Goal: Navigation & Orientation: Find specific page/section

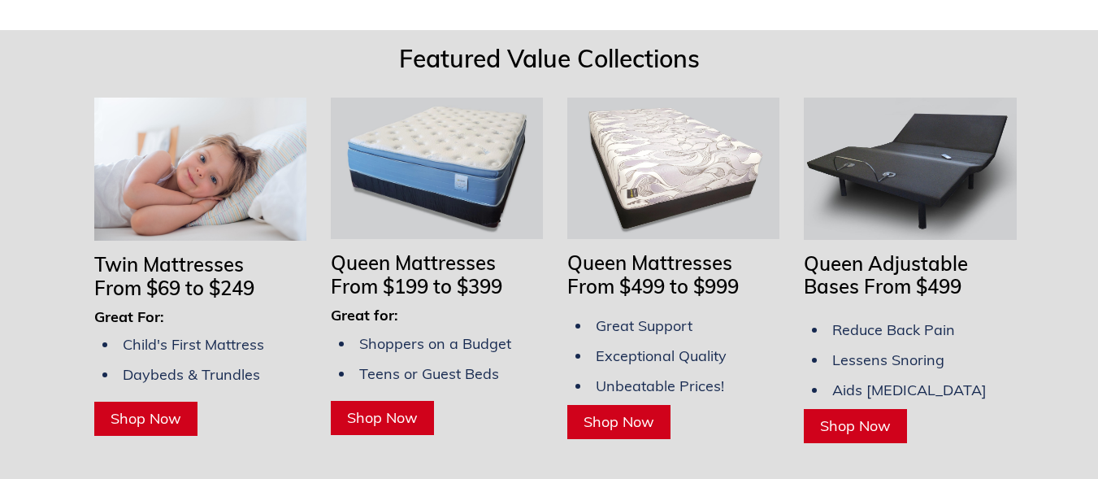
click at [590, 274] on span "From $499 to $999" at bounding box center [652, 286] width 171 height 24
click at [602, 412] on span "Shop Now" at bounding box center [619, 421] width 71 height 19
click at [368, 408] on span "Shop Now" at bounding box center [382, 417] width 71 height 19
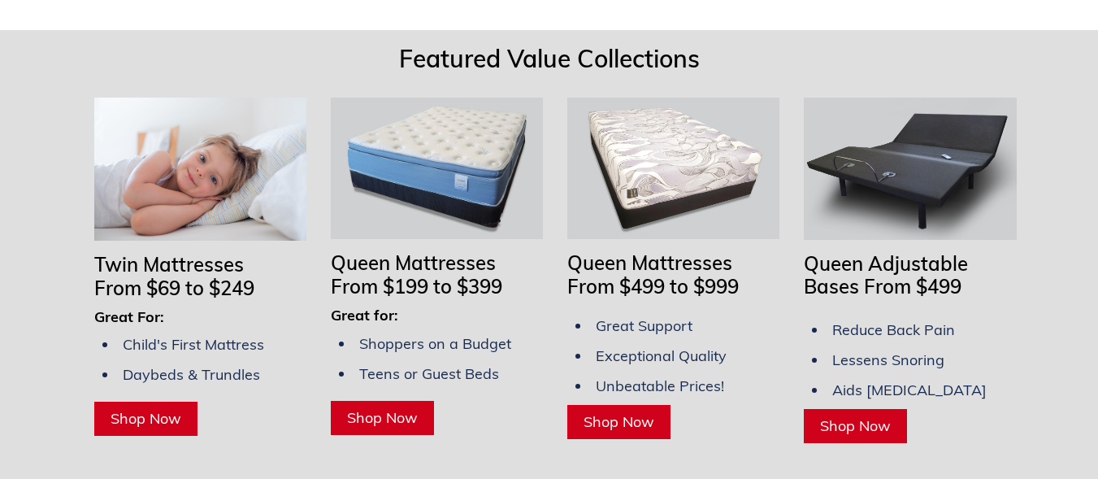
click at [592, 412] on span "Shop Now" at bounding box center [619, 421] width 71 height 19
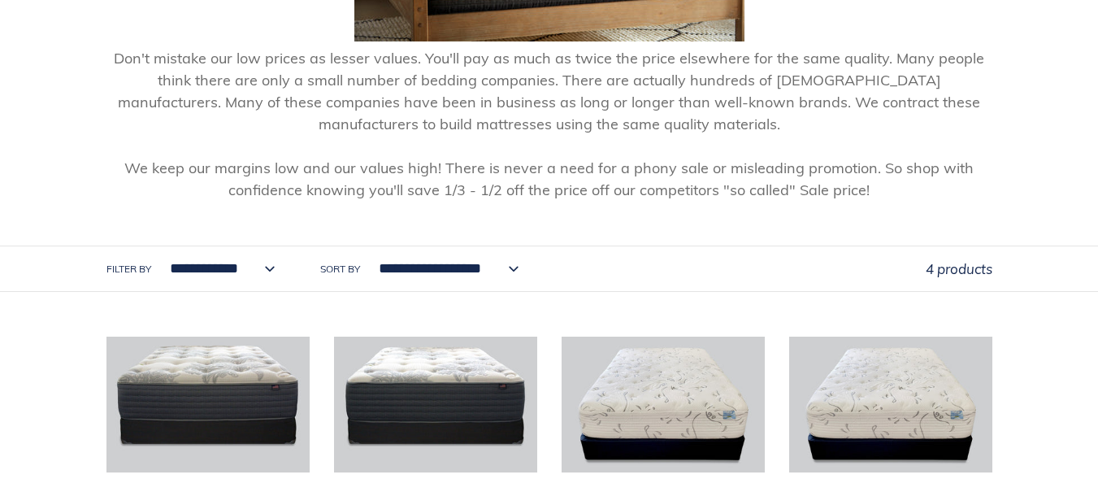
scroll to position [491, 0]
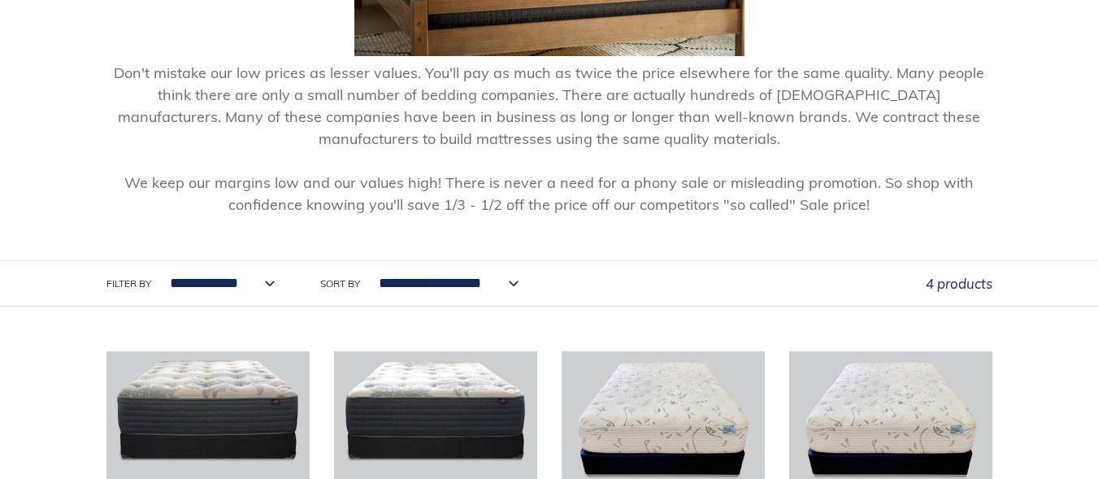
drag, startPoint x: 509, startPoint y: 284, endPoint x: 625, endPoint y: 232, distance: 127.3
click at [625, 232] on header "**********" at bounding box center [549, 26] width 1098 height 559
drag, startPoint x: 259, startPoint y: 284, endPoint x: 657, endPoint y: 224, distance: 401.8
click at [657, 224] on header "**********" at bounding box center [549, 26] width 1098 height 559
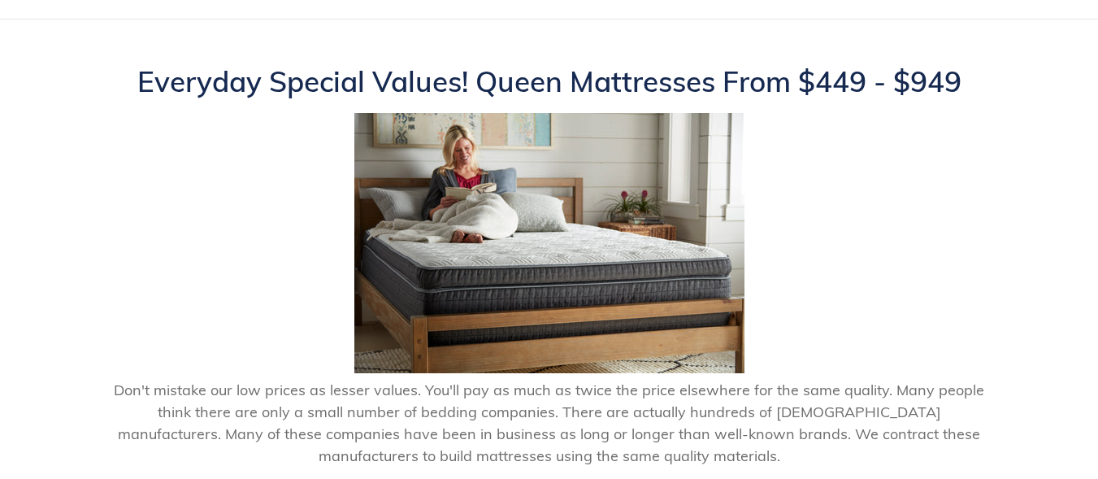
scroll to position [0, 0]
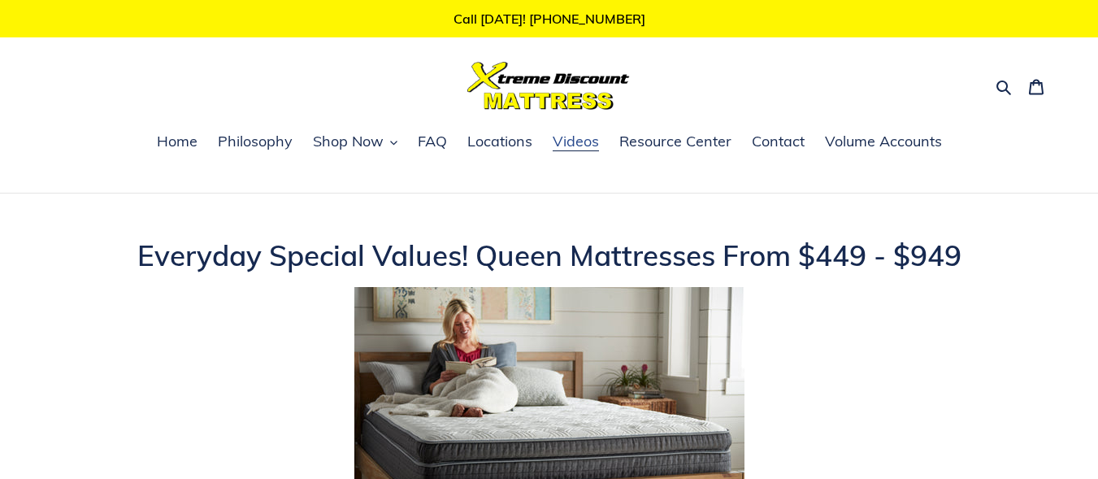
click at [570, 147] on span "Videos" at bounding box center [576, 142] width 46 height 20
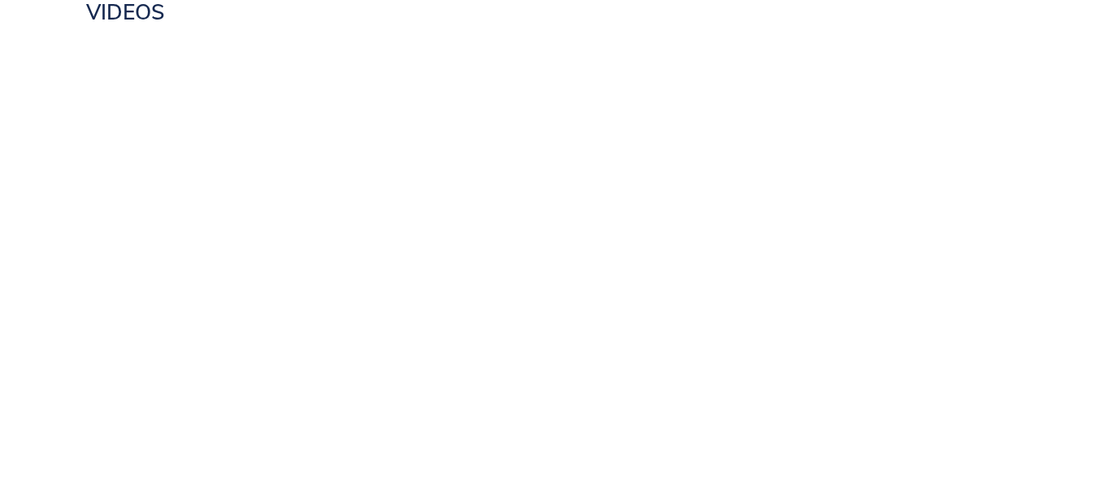
scroll to position [226, 0]
